Goal: Task Accomplishment & Management: Use online tool/utility

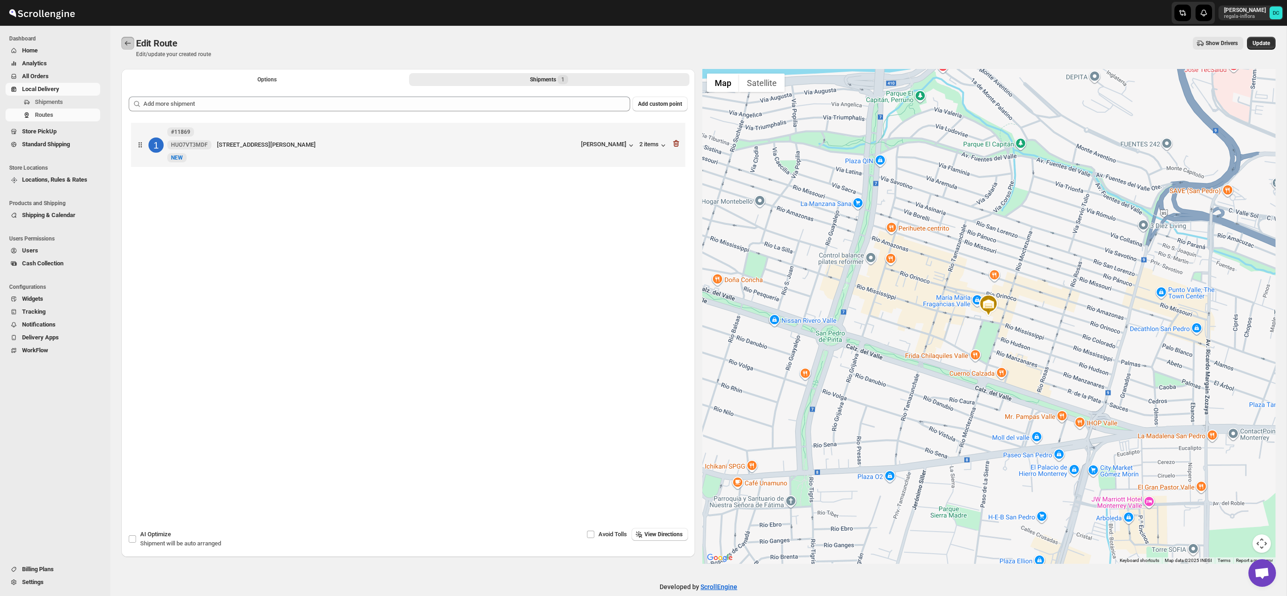
click at [127, 46] on icon "Routes" at bounding box center [127, 43] width 9 height 9
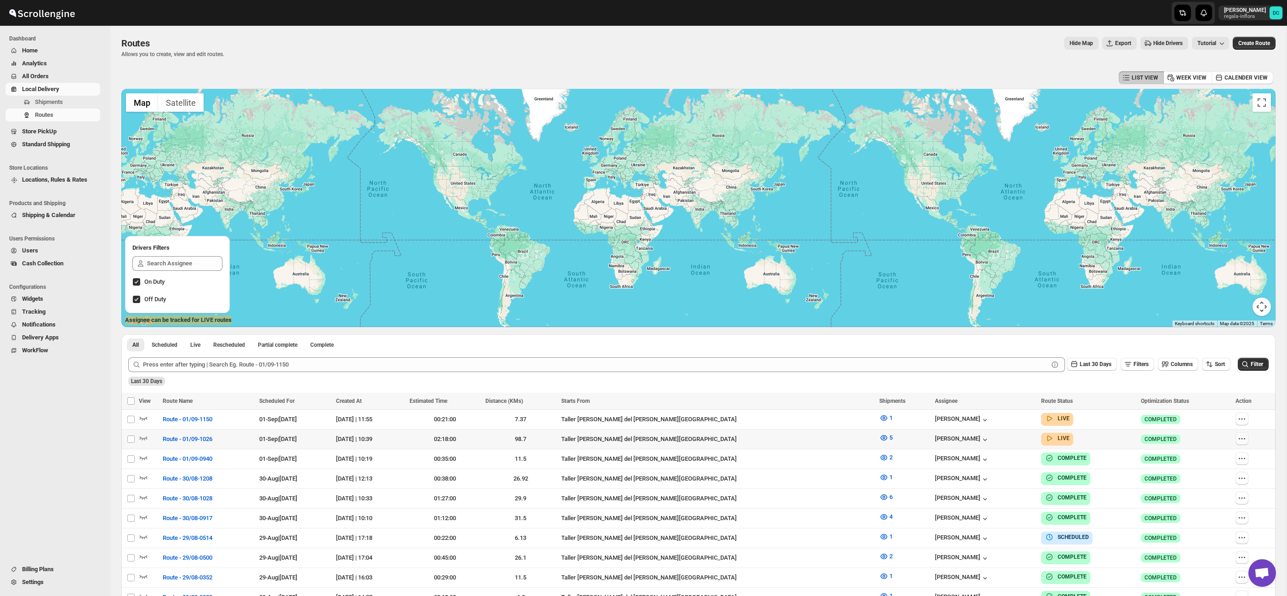
click at [1242, 439] on icon "button" at bounding box center [1241, 438] width 9 height 9
checkbox input "true"
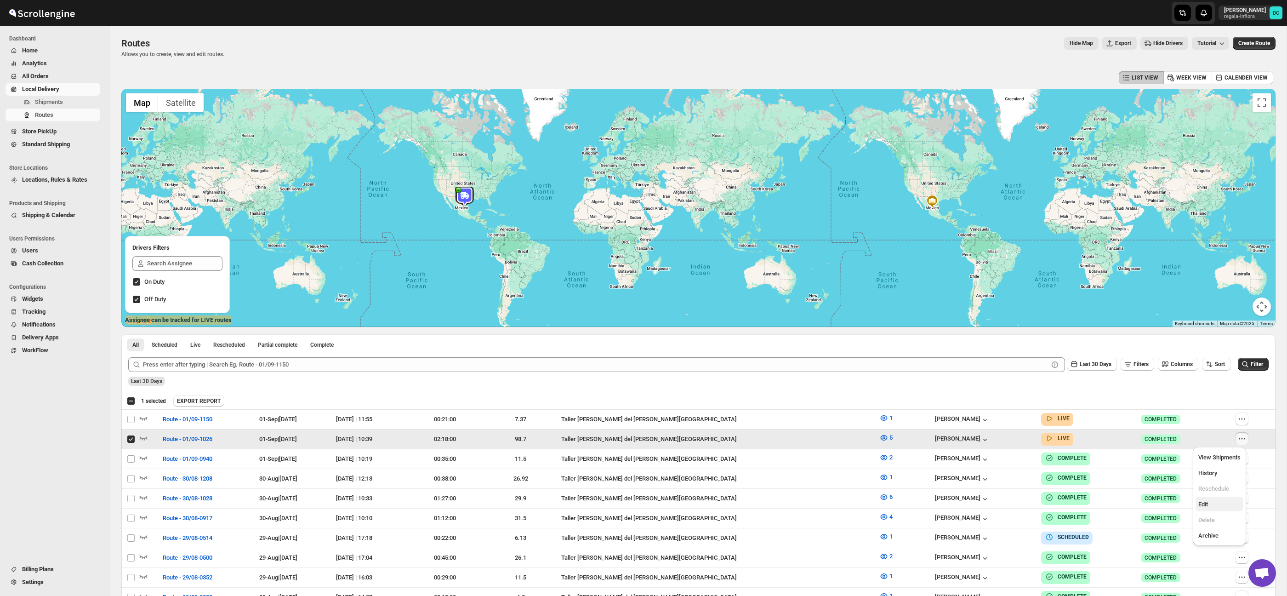
click at [1221, 505] on span "Edit" at bounding box center [1219, 504] width 42 height 9
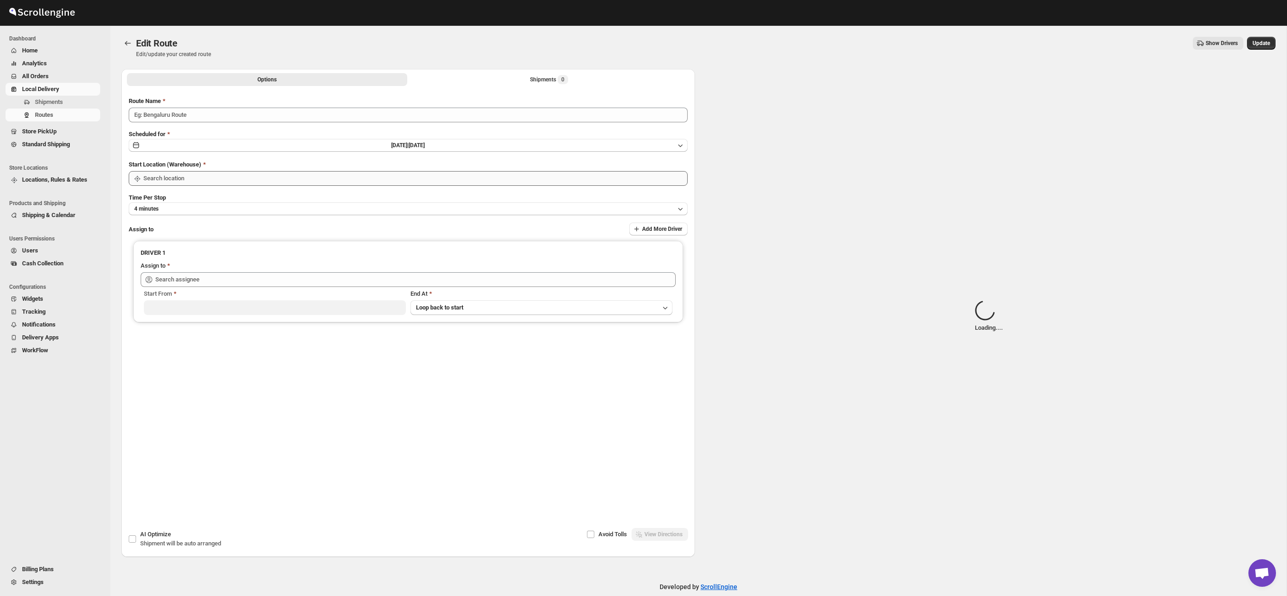
type input "Route - 01/09-1026"
type input "Taller [PERSON_NAME] del [PERSON_NAME][GEOGRAPHIC_DATA]"
click at [522, 79] on div "Shipments Loading..." at bounding box center [549, 79] width 59 height 9
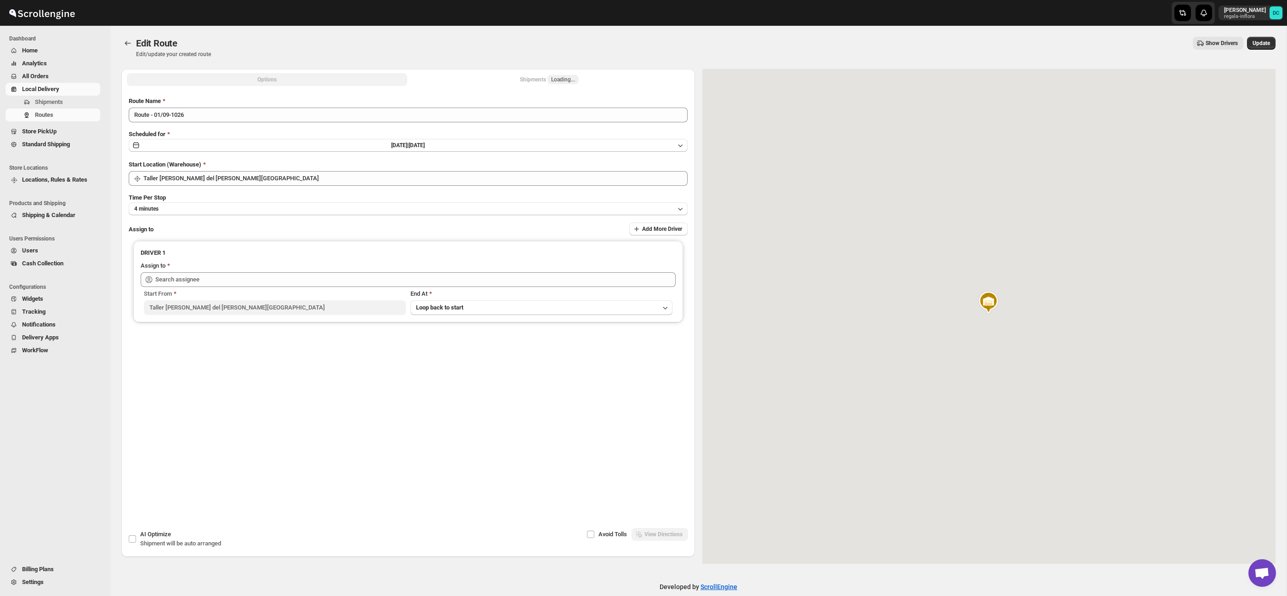
type input "[PERSON_NAME] ([EMAIL_ADDRESS][DOMAIN_NAME])"
click at [505, 77] on button "Shipments Loading..." at bounding box center [549, 79] width 280 height 13
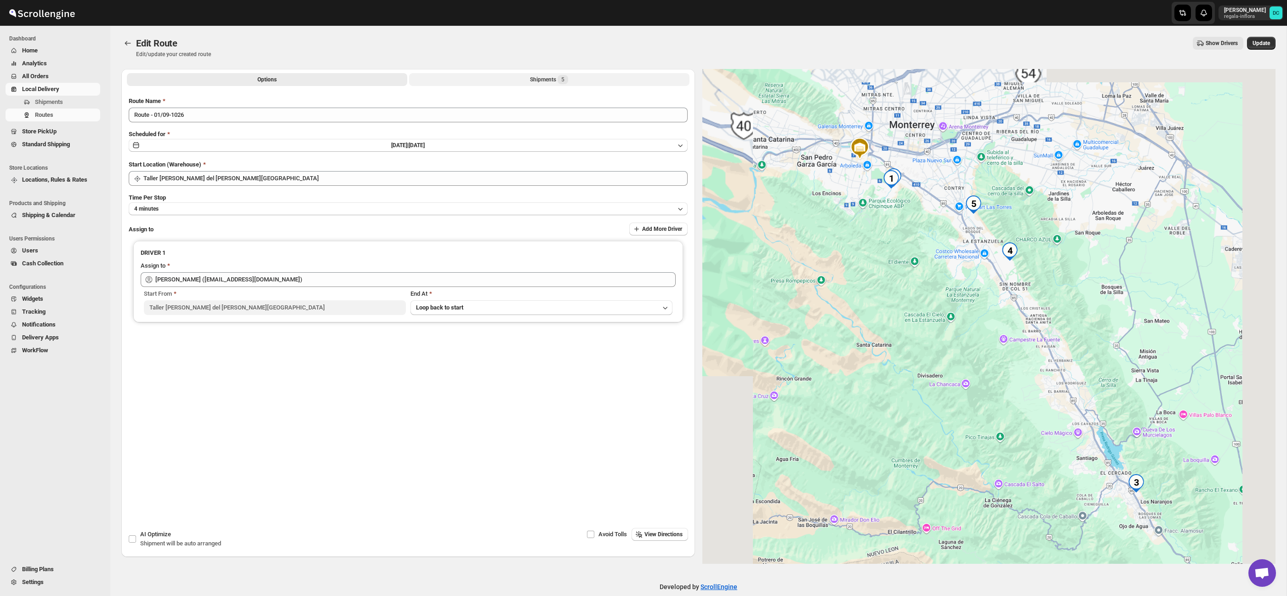
click at [530, 80] on div "Shipments 5" at bounding box center [549, 79] width 38 height 9
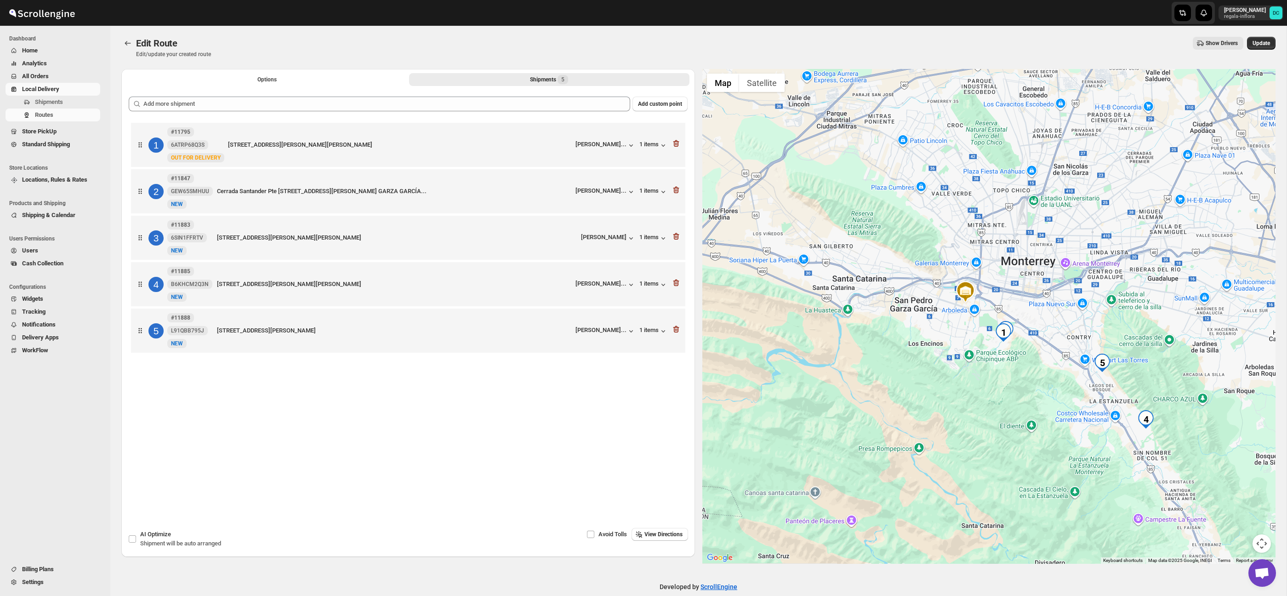
drag, startPoint x: 1131, startPoint y: 338, endPoint x: 1116, endPoint y: 329, distance: 17.5
click at [1116, 329] on div at bounding box center [989, 316] width 574 height 495
